Goal: Task Accomplishment & Management: Manage account settings

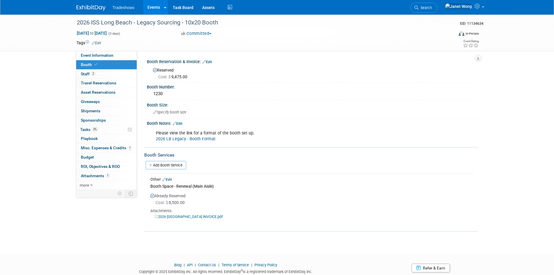
click at [147, 5] on link "Events" at bounding box center [153, 7] width 21 height 15
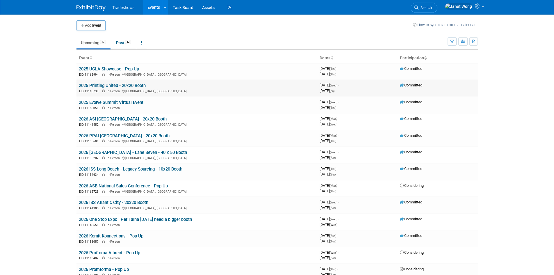
click at [102, 87] on link "2025 Printing United - 20x20 Booth" at bounding box center [112, 85] width 67 height 5
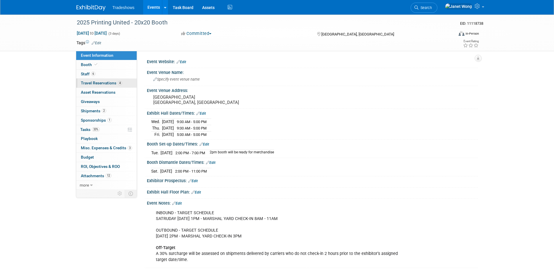
click at [95, 83] on span "Travel Reservations 4" at bounding box center [101, 83] width 41 height 5
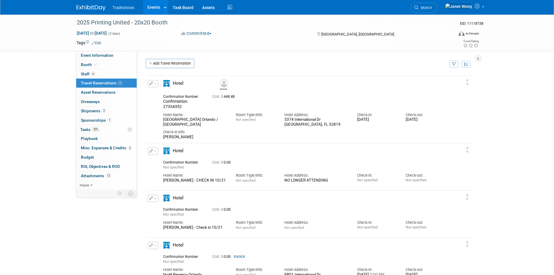
click at [153, 82] on button "button" at bounding box center [153, 83] width 10 height 7
click at [164, 94] on button "Edit Reservation" at bounding box center [172, 94] width 49 height 8
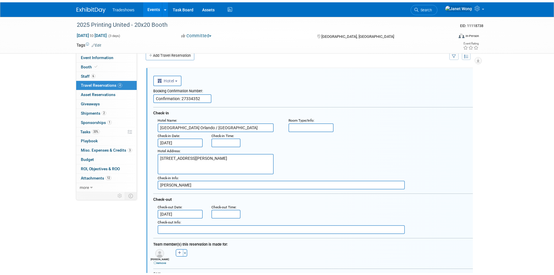
scroll to position [156, 0]
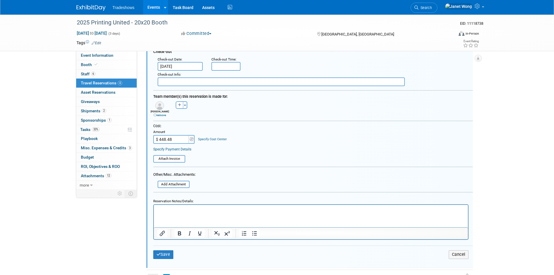
click at [187, 211] on p "Rich Text Area. Press ALT-0 for help." at bounding box center [310, 210] width 307 height 6
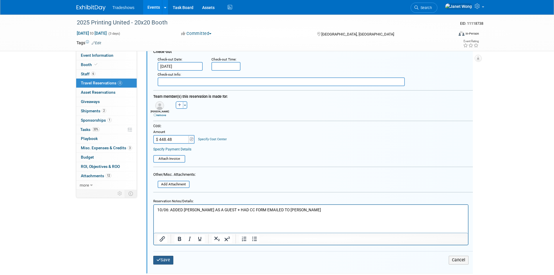
click at [172, 262] on button "Save" at bounding box center [163, 260] width 20 height 8
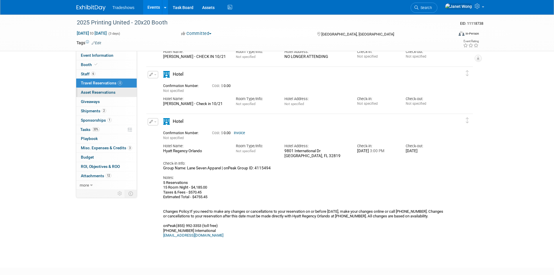
scroll to position [85, 0]
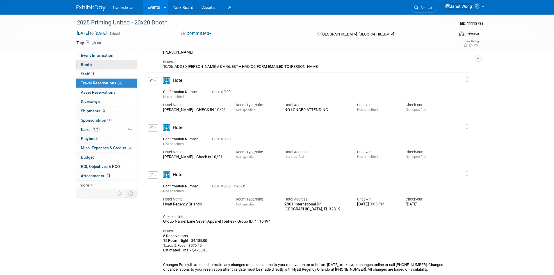
click at [95, 64] on icon at bounding box center [96, 64] width 3 height 3
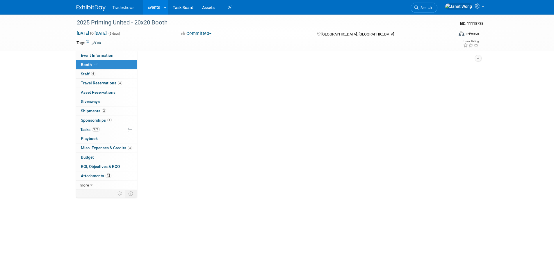
scroll to position [0, 0]
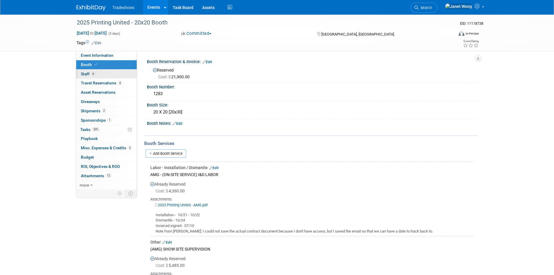
click at [94, 72] on span "6" at bounding box center [93, 74] width 4 height 4
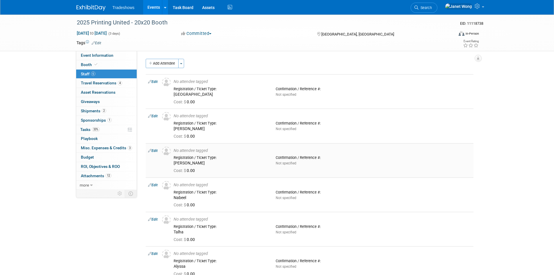
click at [153, 152] on link "Edit" at bounding box center [153, 151] width 10 height 4
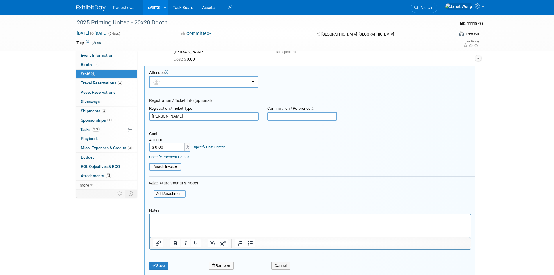
click at [223, 264] on button "Remove" at bounding box center [221, 266] width 25 height 8
click at [255, 266] on link "Yes" at bounding box center [252, 266] width 17 height 9
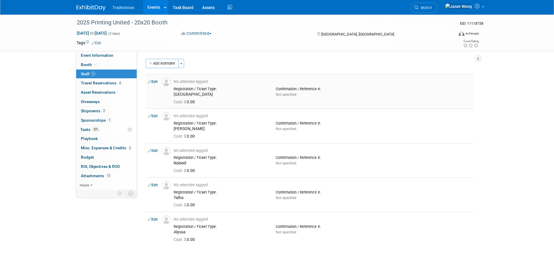
click at [153, 82] on link "Edit" at bounding box center [153, 82] width 10 height 4
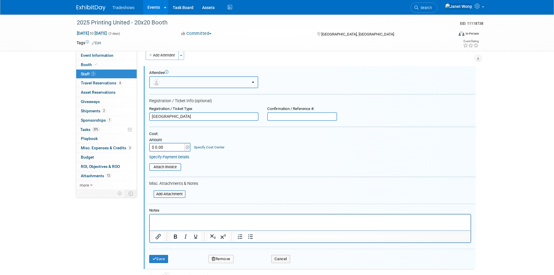
click at [175, 82] on button "button" at bounding box center [203, 82] width 109 height 12
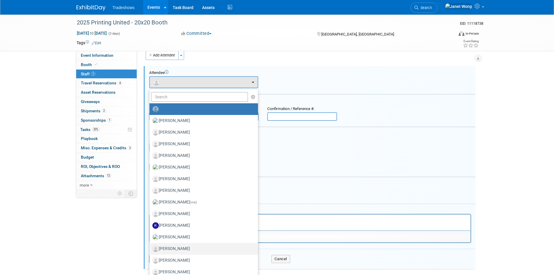
click at [170, 251] on label "Milissa Gibson" at bounding box center [202, 248] width 100 height 9
click at [150, 250] on input "Milissa Gibson" at bounding box center [149, 248] width 4 height 4
select select "d4163a57-e761-43e6-affb-2d78b683ddd8"
select select "2"
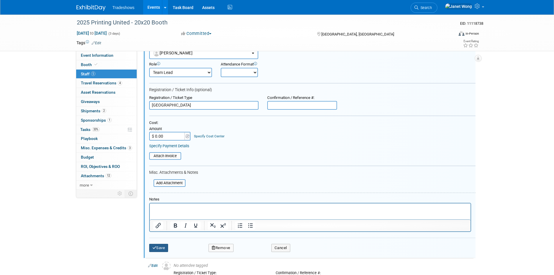
click at [162, 248] on button "Save" at bounding box center [158, 248] width 19 height 8
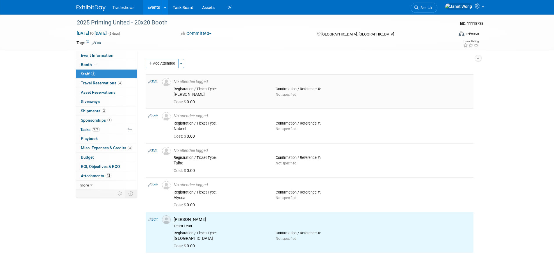
click at [155, 82] on link "Edit" at bounding box center [153, 82] width 10 height 4
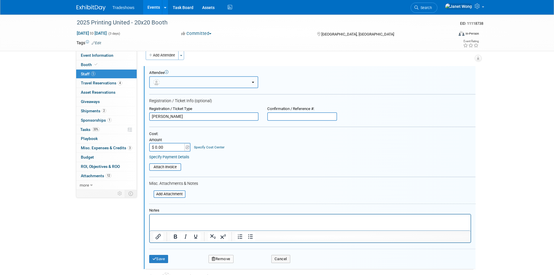
click at [183, 85] on button "button" at bounding box center [203, 82] width 109 height 12
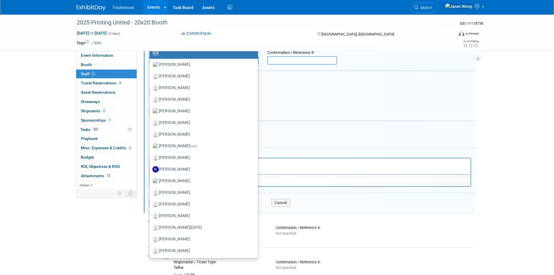
scroll to position [95, 0]
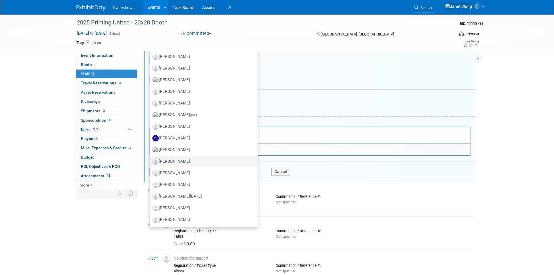
click at [179, 164] on label "Morgan Malone" at bounding box center [202, 161] width 100 height 9
click at [150, 163] on input "Morgan Malone" at bounding box center [149, 161] width 4 height 4
select select "5e7d423a-3267-46d6-841b-62b8b4a15b66"
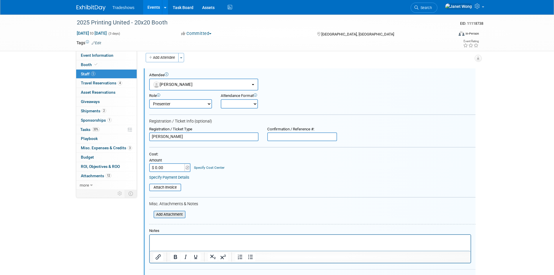
scroll to position [0, 0]
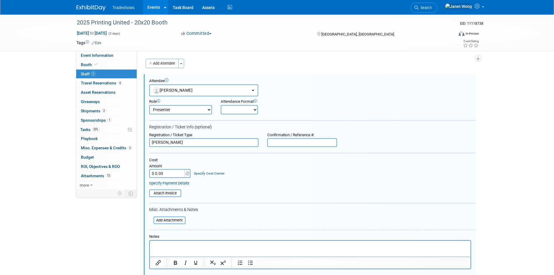
click at [194, 110] on select "Demonstrator Host Planner Presenter Sales Representative Set-up/Dismantle Crew …" at bounding box center [180, 109] width 63 height 9
select select "4"
click at [149, 105] on select "Demonstrator Host Planner Presenter Sales Representative Set-up/Dismantle Crew …" at bounding box center [180, 109] width 63 height 9
click at [274, 192] on table "Attach Invoice" at bounding box center [312, 193] width 326 height 8
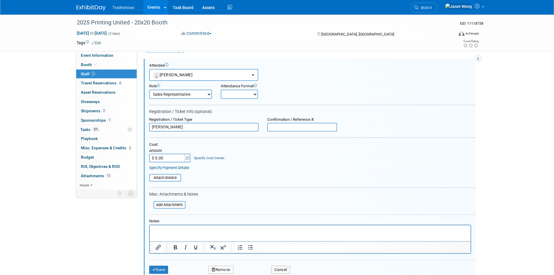
scroll to position [29, 0]
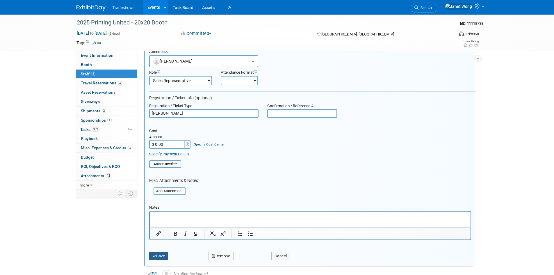
click at [161, 254] on button "Save" at bounding box center [158, 256] width 19 height 8
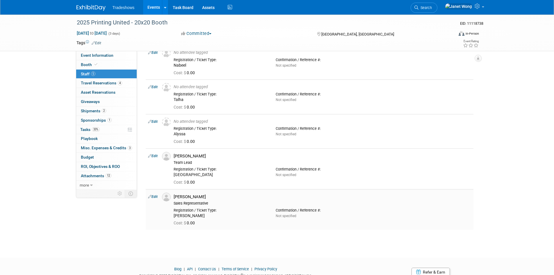
scroll to position [0, 0]
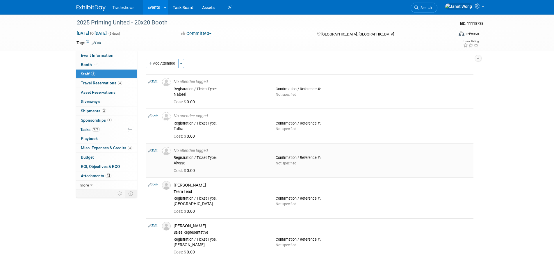
click at [153, 152] on link "Edit" at bounding box center [153, 151] width 10 height 4
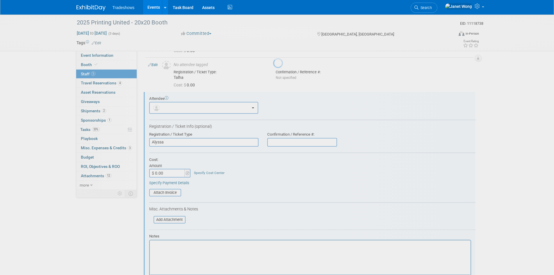
scroll to position [77, 0]
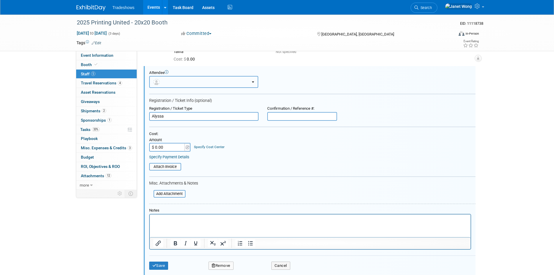
click at [171, 81] on button "button" at bounding box center [203, 82] width 109 height 12
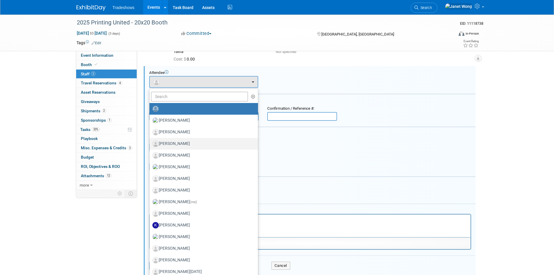
click at [168, 140] on label "Alyssa Inkrott" at bounding box center [202, 143] width 100 height 9
click at [150, 141] on input "Alyssa Inkrott" at bounding box center [149, 143] width 4 height 4
select select "e9dae68b-b9a0-4632-975c-08e54bc7f38f"
select select "4"
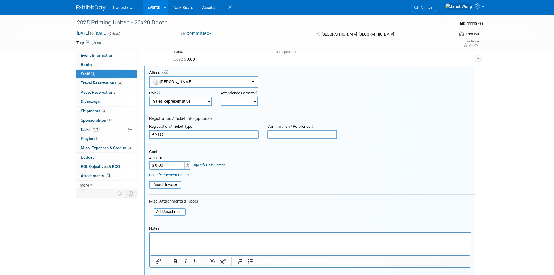
scroll to position [193, 0]
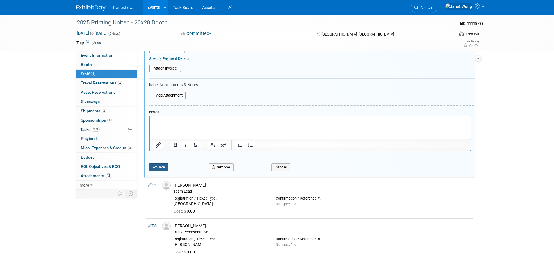
click at [158, 169] on button "Save" at bounding box center [158, 167] width 19 height 8
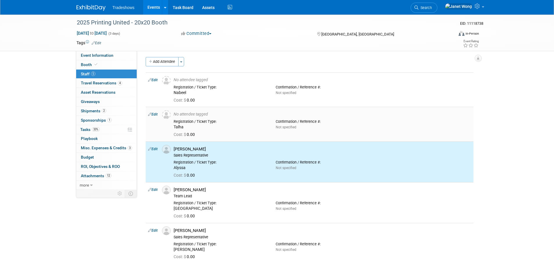
scroll to position [0, 0]
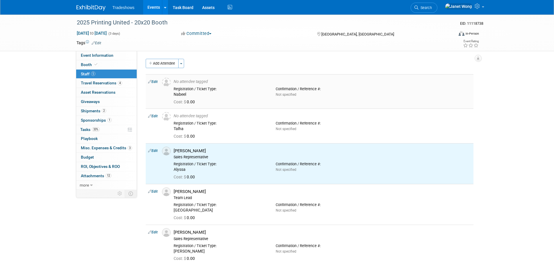
click at [167, 94] on td at bounding box center [166, 91] width 12 height 34
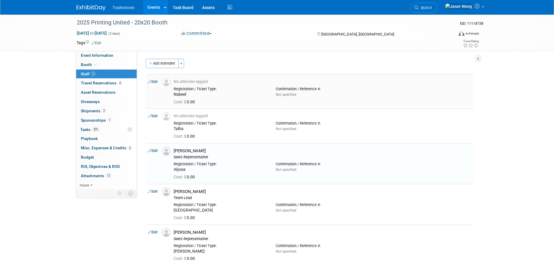
click at [154, 84] on td "Edit" at bounding box center [153, 91] width 14 height 34
click at [155, 83] on link "Edit" at bounding box center [153, 82] width 10 height 4
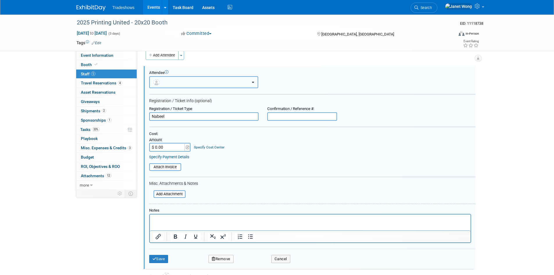
click at [177, 81] on button "button" at bounding box center [203, 82] width 109 height 12
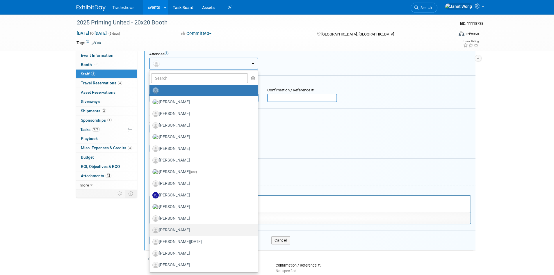
scroll to position [37, 0]
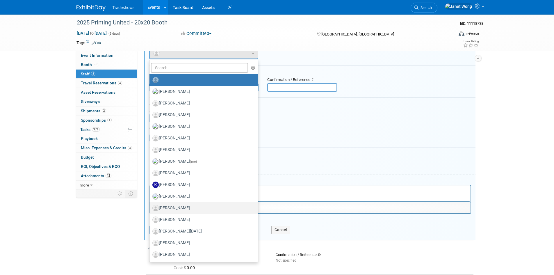
click at [175, 206] on label "Nabeel Amin" at bounding box center [202, 207] width 100 height 9
click at [150, 206] on input "Nabeel Amin" at bounding box center [149, 207] width 4 height 4
select select "ad10143e-5700-4cbb-9ea9-5ab57d53d2b5"
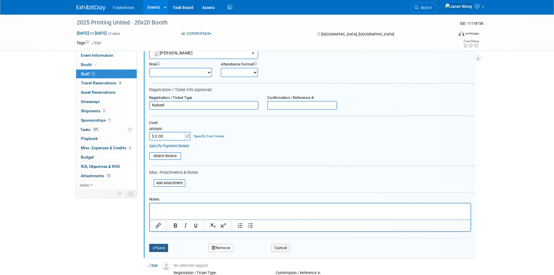
click at [160, 248] on button "Save" at bounding box center [158, 248] width 19 height 8
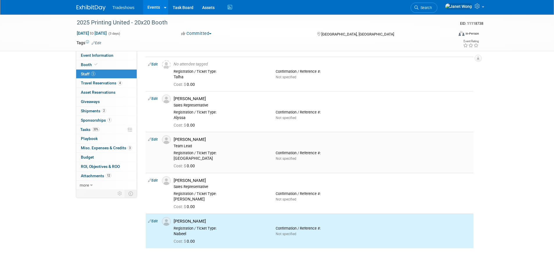
scroll to position [0, 0]
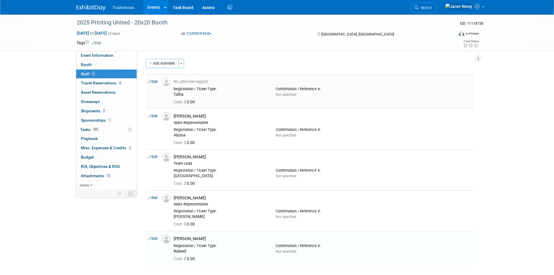
click at [157, 80] on link "Edit" at bounding box center [153, 82] width 10 height 4
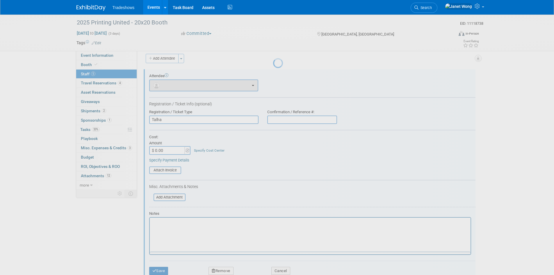
scroll to position [8, 0]
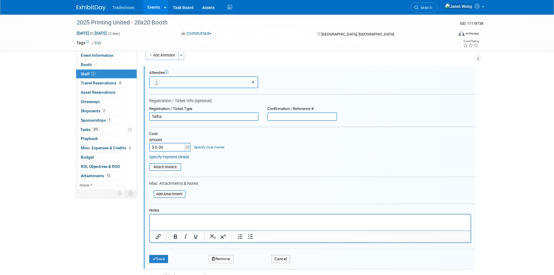
click at [176, 81] on button "button" at bounding box center [203, 82] width 109 height 12
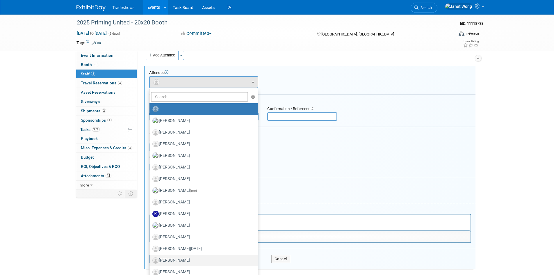
click at [166, 262] on label "Talha Sarsiwala" at bounding box center [202, 260] width 100 height 9
click at [150, 262] on input "Talha Sarsiwala" at bounding box center [149, 260] width 4 height 4
select select "889f9e29-659a-413a-a00c-84825a38964e"
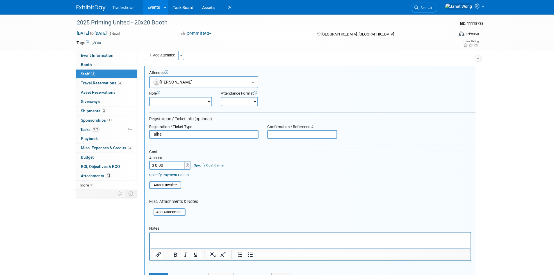
scroll to position [37, 0]
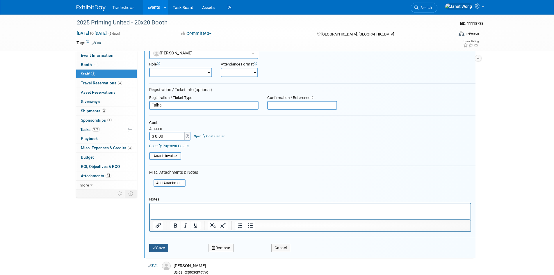
click at [163, 248] on button "Save" at bounding box center [158, 248] width 19 height 8
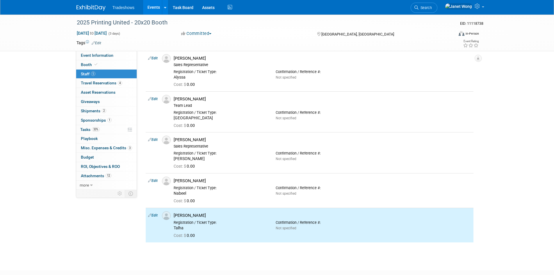
scroll to position [0, 0]
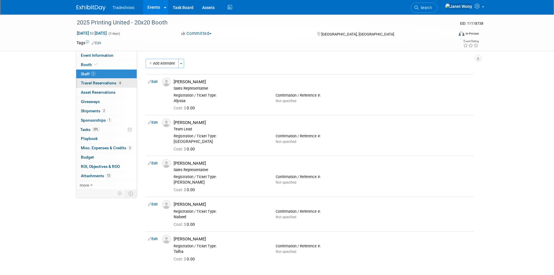
click at [109, 82] on span "Travel Reservations 4" at bounding box center [101, 83] width 41 height 5
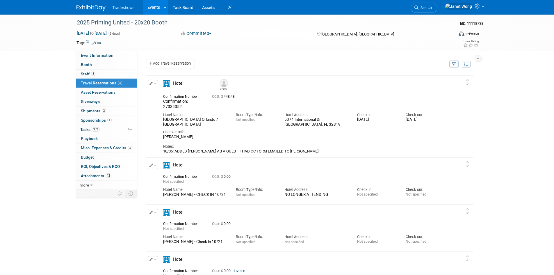
click at [150, 164] on icon "button" at bounding box center [152, 164] width 4 height 3
click at [167, 179] on button "Edit Reservation" at bounding box center [172, 175] width 49 height 8
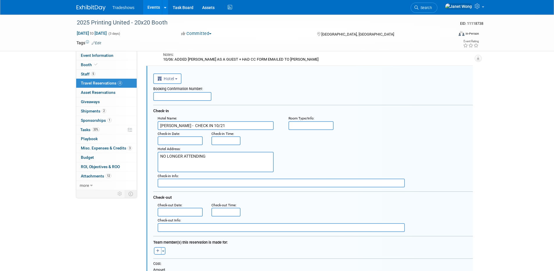
click at [181, 183] on input "text" at bounding box center [281, 182] width 247 height 9
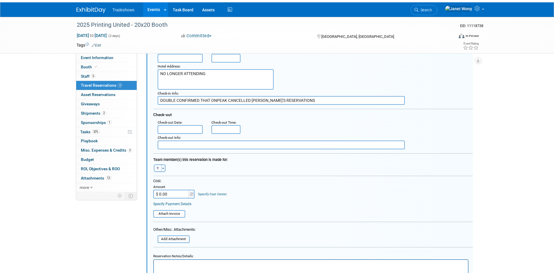
scroll to position [237, 0]
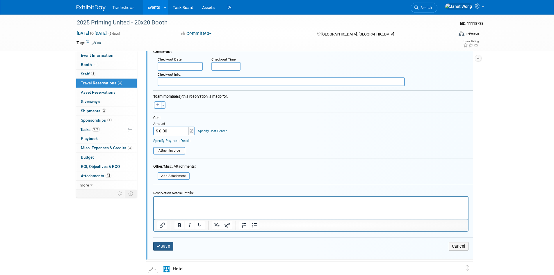
type input "DOUBLE CONFIRMED THAT ONPEAK CANCELLED TONI'S RESERVATIONS"
click at [163, 245] on button "Save" at bounding box center [163, 246] width 20 height 8
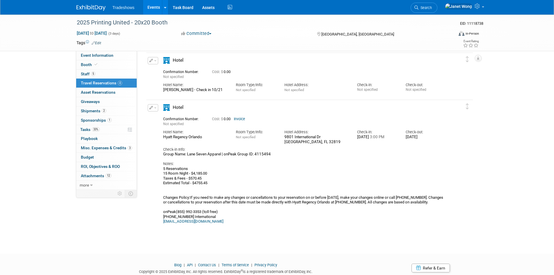
scroll to position [151, 0]
